Goal: Check status: Check status

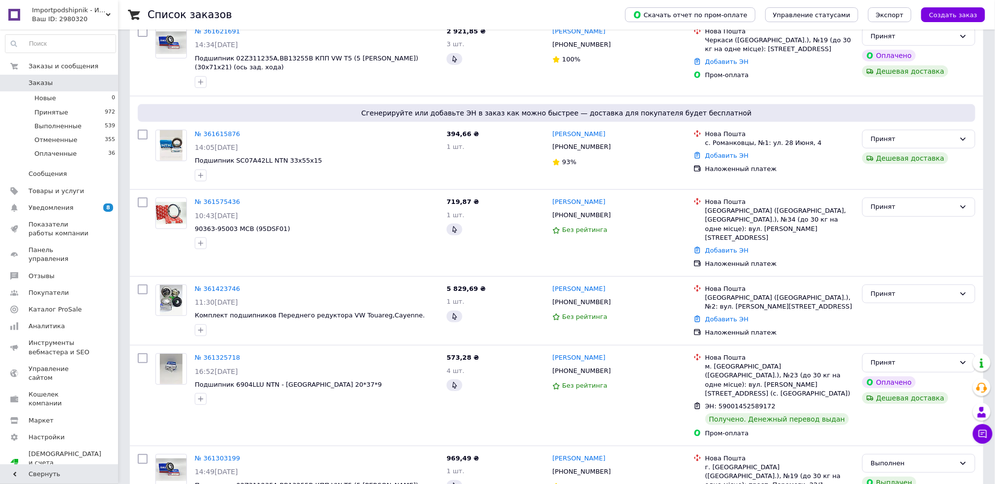
scroll to position [166, 0]
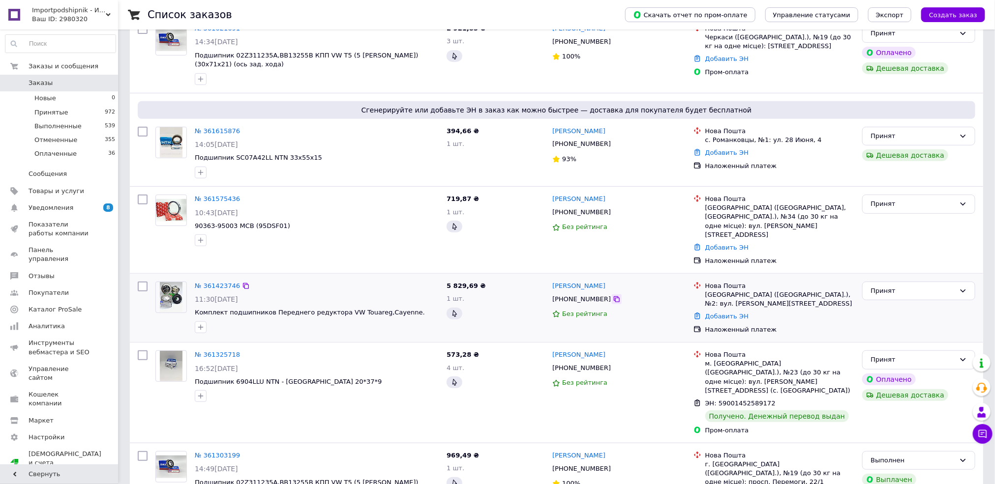
click at [614, 296] on icon at bounding box center [617, 299] width 6 height 6
click at [88, 80] on span "Заказы" at bounding box center [60, 83] width 62 height 9
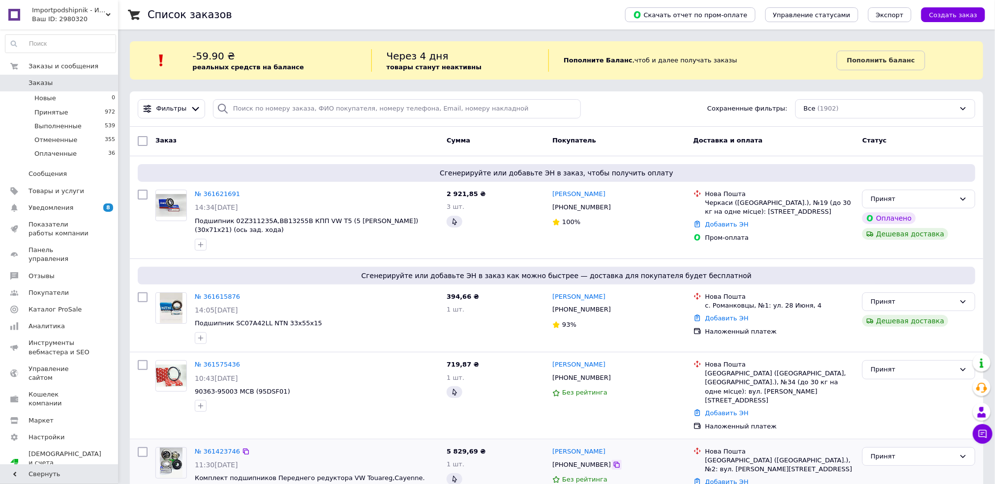
click at [612, 460] on div at bounding box center [617, 465] width 10 height 10
click at [613, 461] on icon at bounding box center [617, 465] width 8 height 8
click at [288, 440] on div "№ 361423746 11:30[DATE] Комплект подшипников Переднего редуктора VW Touareg,Cay…" at bounding box center [556, 474] width 853 height 68
click at [735, 478] on link "Добавить ЭН" at bounding box center [726, 481] width 43 height 7
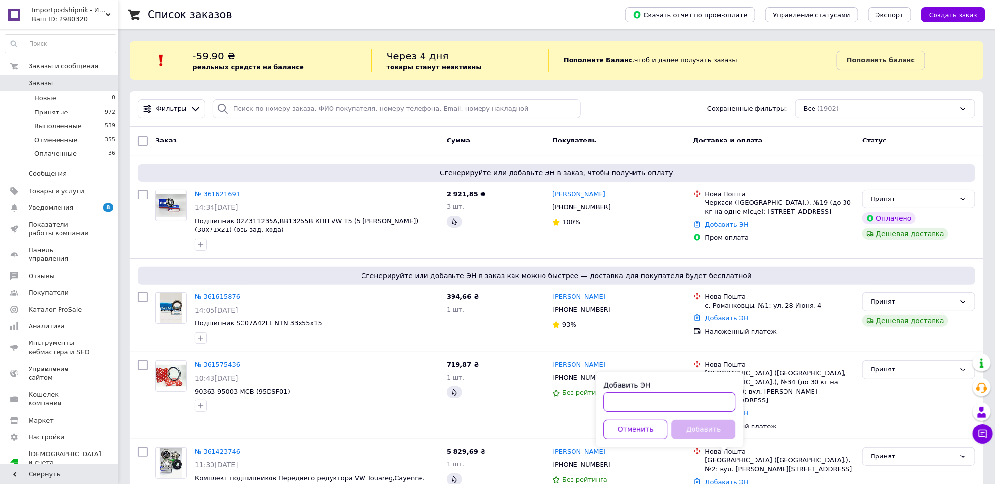
click at [714, 406] on input "Добавить ЭН" at bounding box center [670, 402] width 132 height 20
paste input "20451247414927"
type input "20451247414927"
click at [720, 427] on button "Добавить" at bounding box center [704, 430] width 64 height 20
click at [934, 365] on div "Принят" at bounding box center [912, 370] width 85 height 10
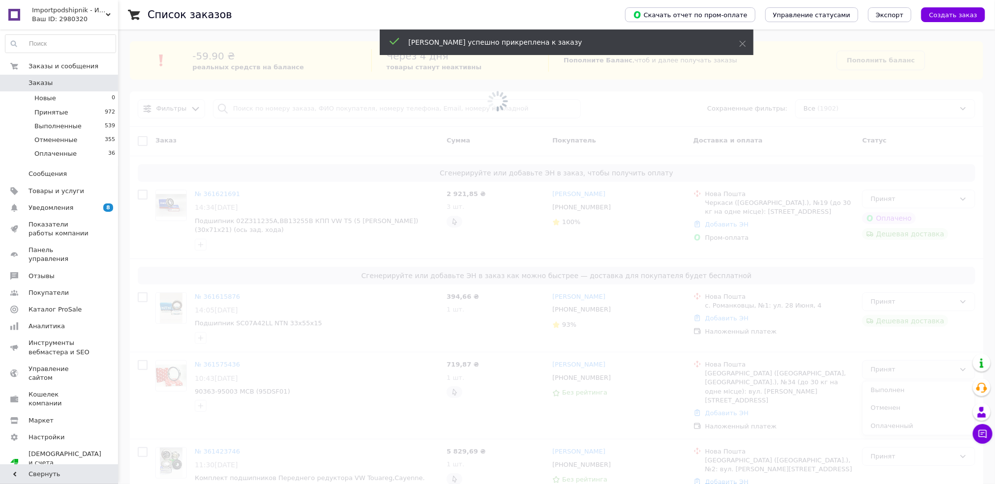
click at [932, 387] on span at bounding box center [497, 242] width 995 height 484
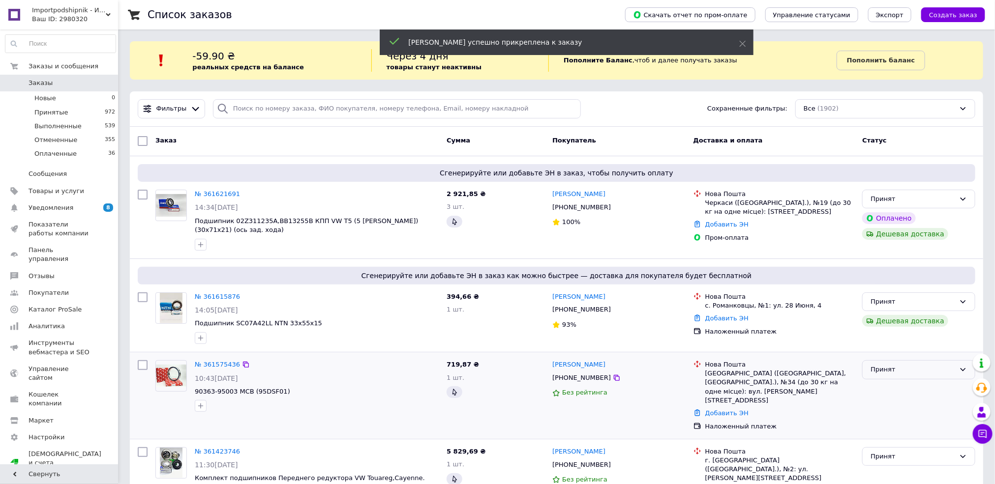
click at [928, 365] on div "Принят" at bounding box center [912, 370] width 85 height 10
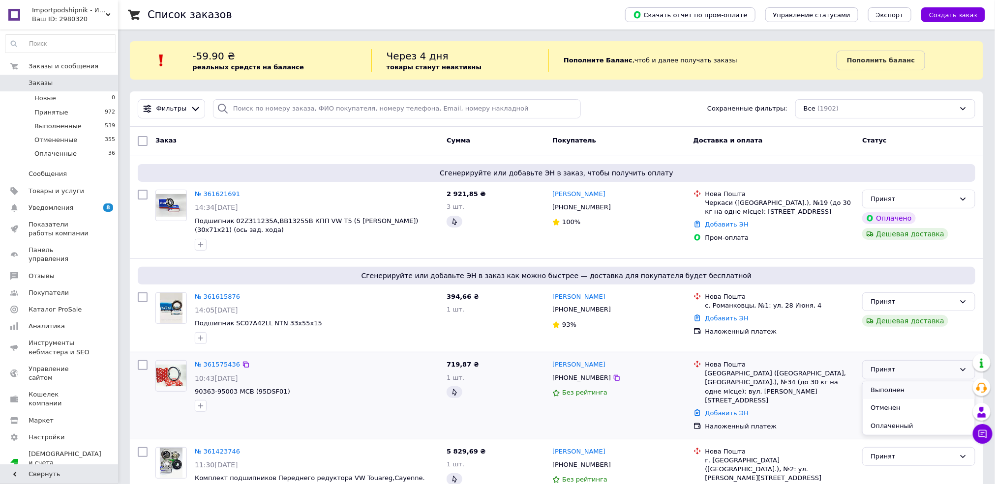
click at [924, 389] on li "Выполнен" at bounding box center [918, 391] width 112 height 18
